Goal: Task Accomplishment & Management: Manage account settings

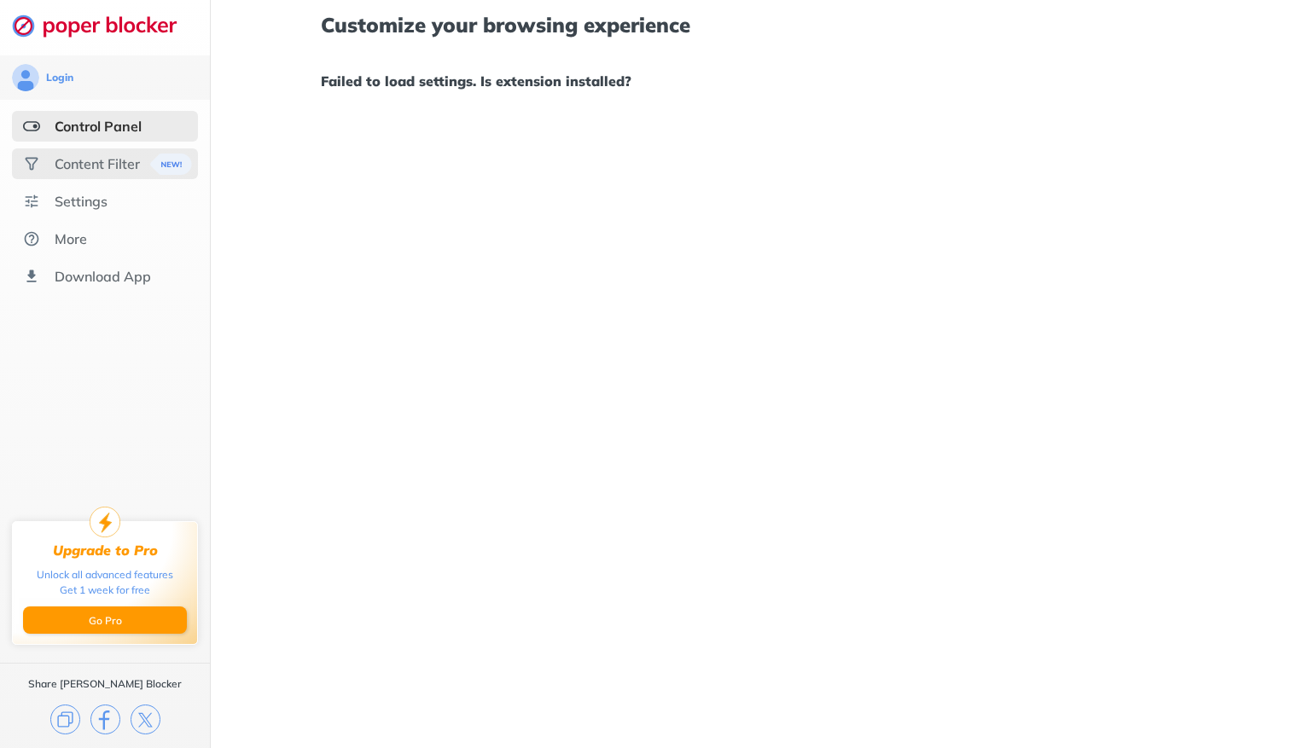
click at [96, 162] on div "Content Filter" at bounding box center [97, 163] width 85 height 17
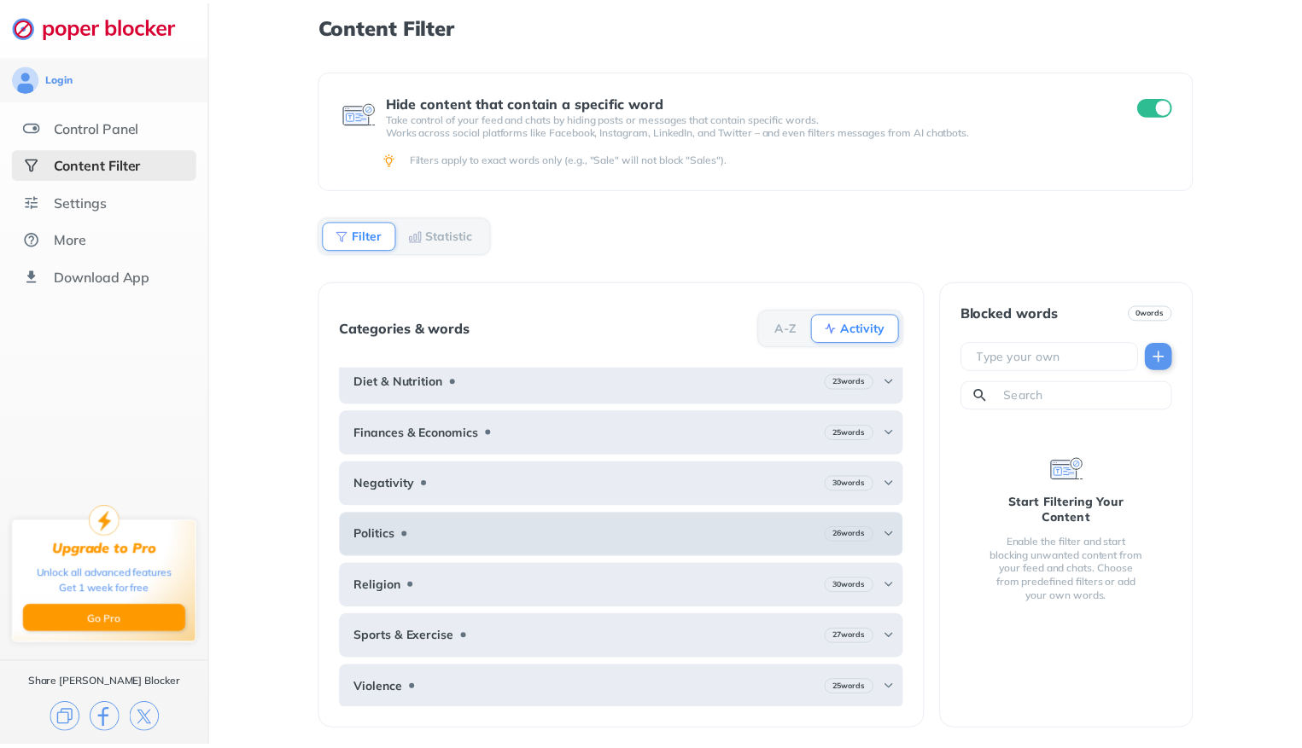
scroll to position [61, 0]
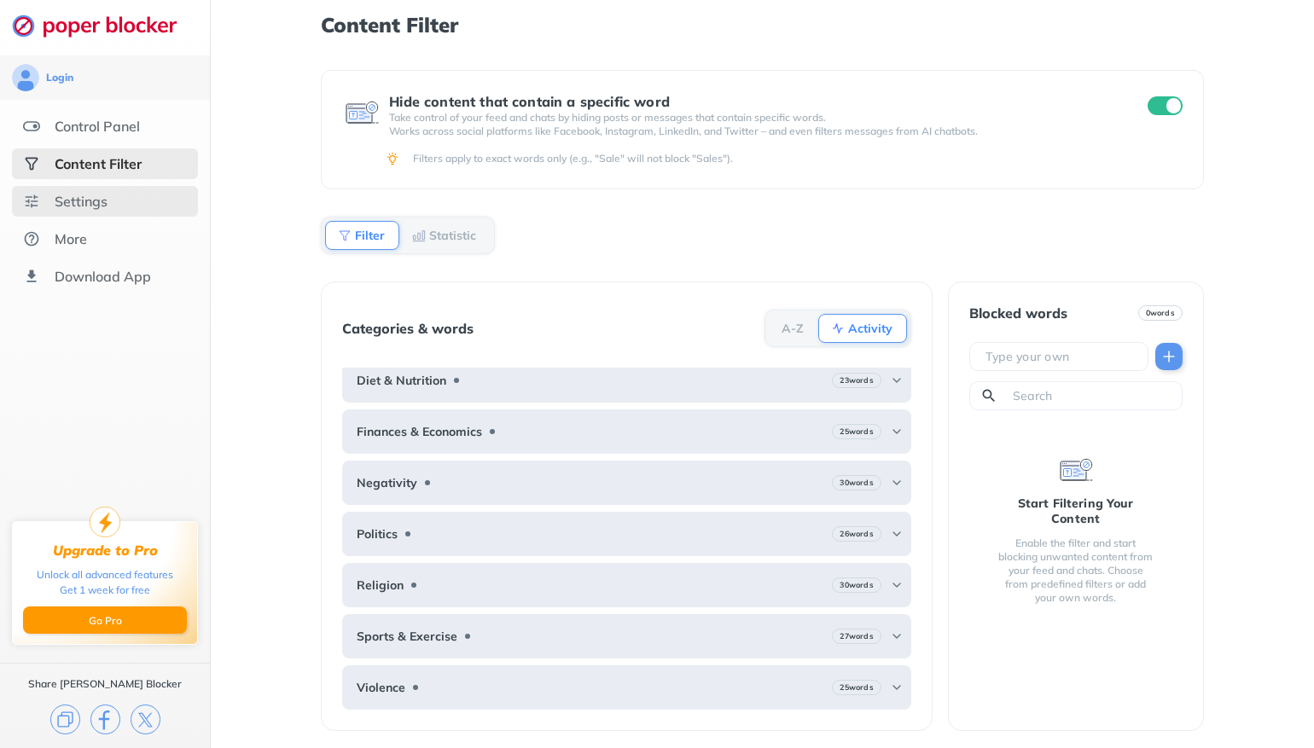
click at [72, 200] on div "Settings" at bounding box center [81, 201] width 53 height 17
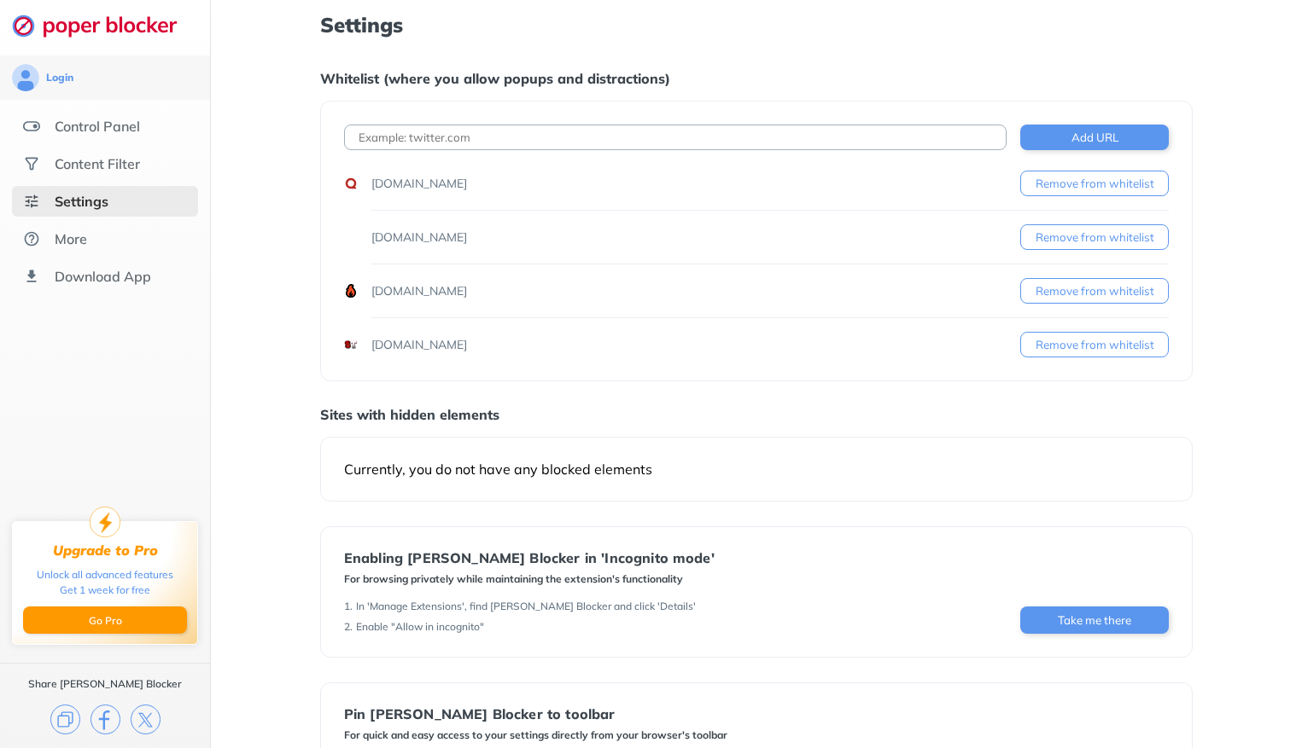
click at [909, 273] on div "[DOMAIN_NAME] Remove from whitelist [DOMAIN_NAME] Remove from whitelist [DOMAIN…" at bounding box center [756, 264] width 824 height 187
